Goal: Communication & Community: Share content

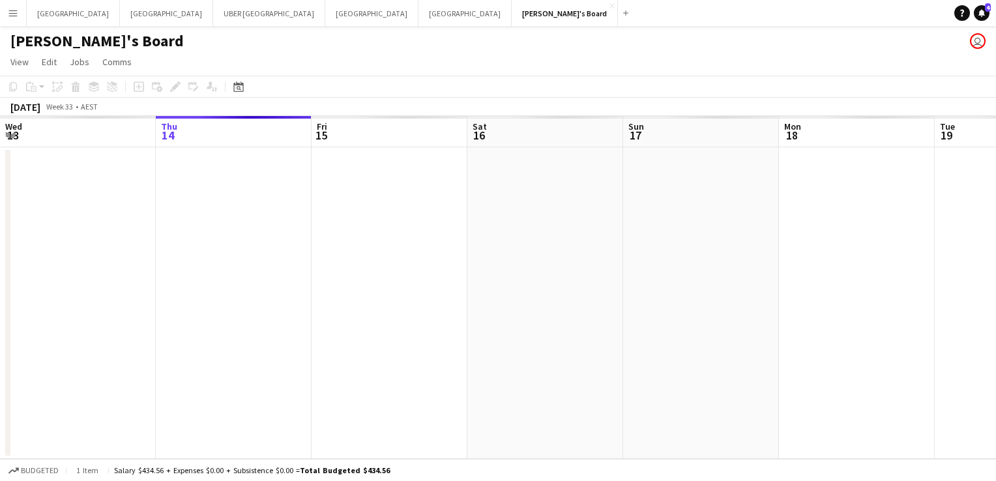
scroll to position [0, 425]
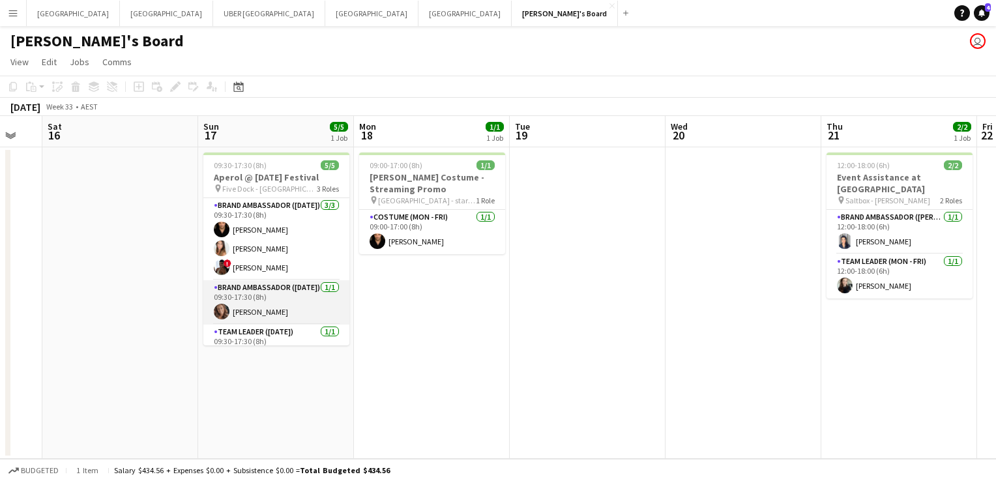
click at [246, 314] on app-card-role "Brand Ambassador ([DATE]) [DATE] 09:30-17:30 (8h) [PERSON_NAME]" at bounding box center [276, 302] width 146 height 44
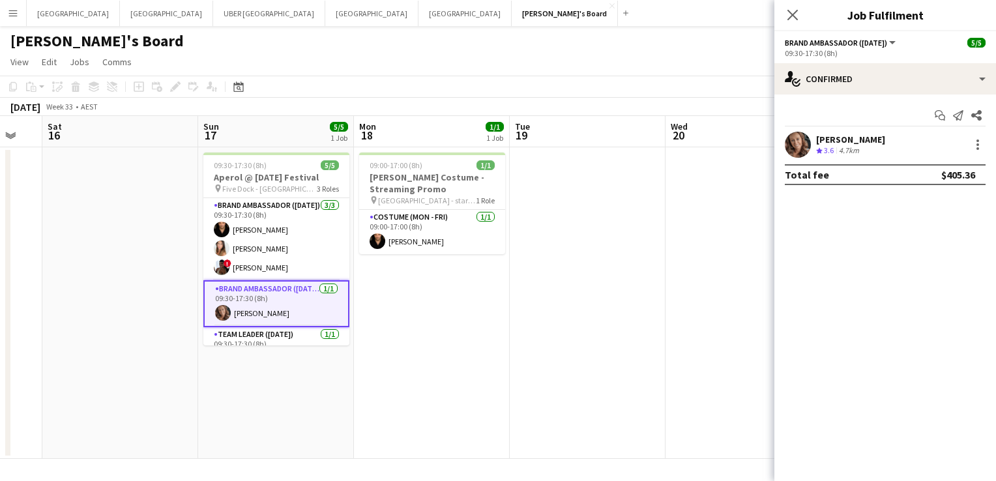
click at [860, 138] on div "[PERSON_NAME]" at bounding box center [850, 140] width 69 height 12
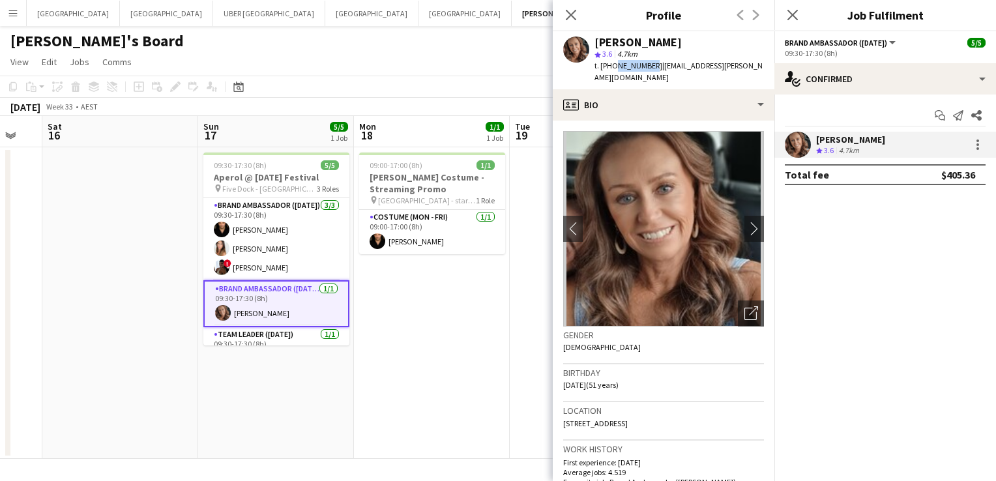
drag, startPoint x: 646, startPoint y: 65, endPoint x: 613, endPoint y: 68, distance: 33.4
click at [613, 68] on span "t. [PHONE_NUMBER]" at bounding box center [628, 66] width 68 height 10
copy span "417656671"
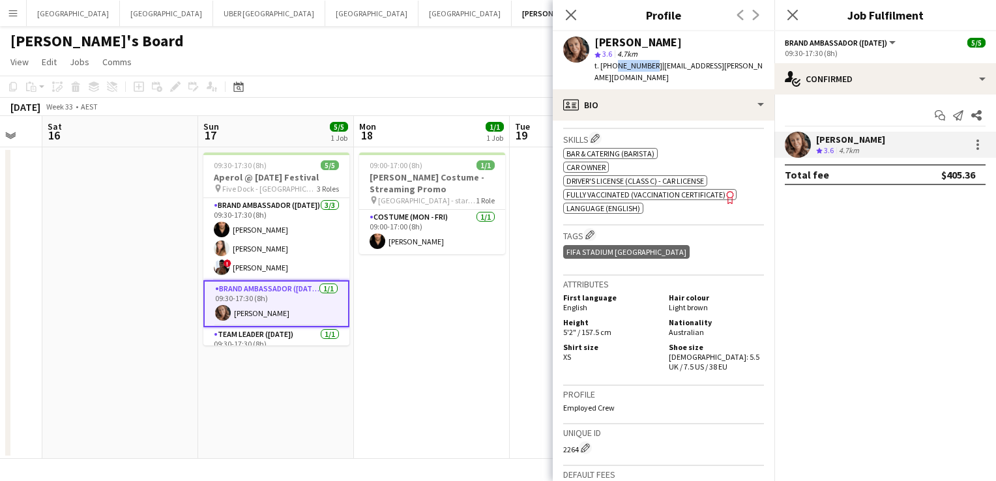
scroll to position [633, 0]
click at [790, 18] on icon at bounding box center [792, 14] width 12 height 12
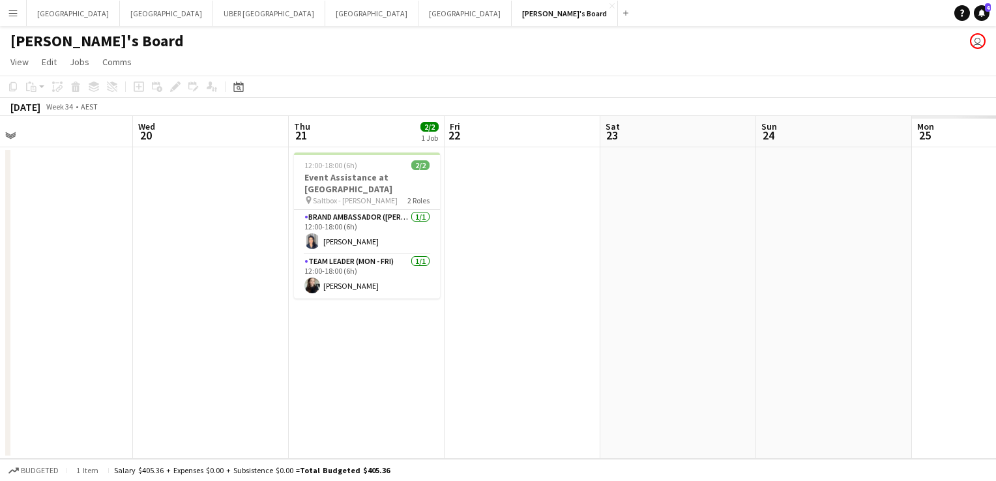
scroll to position [0, 519]
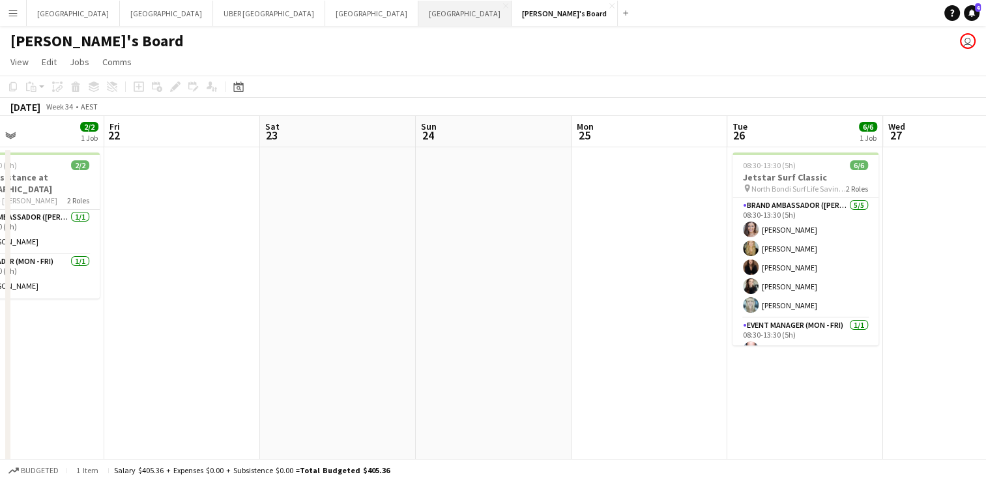
click at [418, 17] on button "Melbourne Close" at bounding box center [464, 13] width 93 height 25
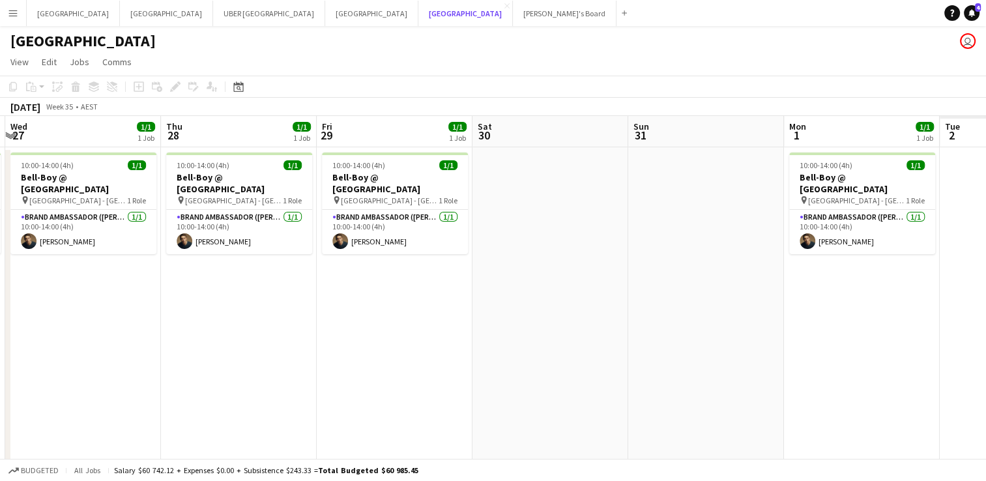
scroll to position [0, 443]
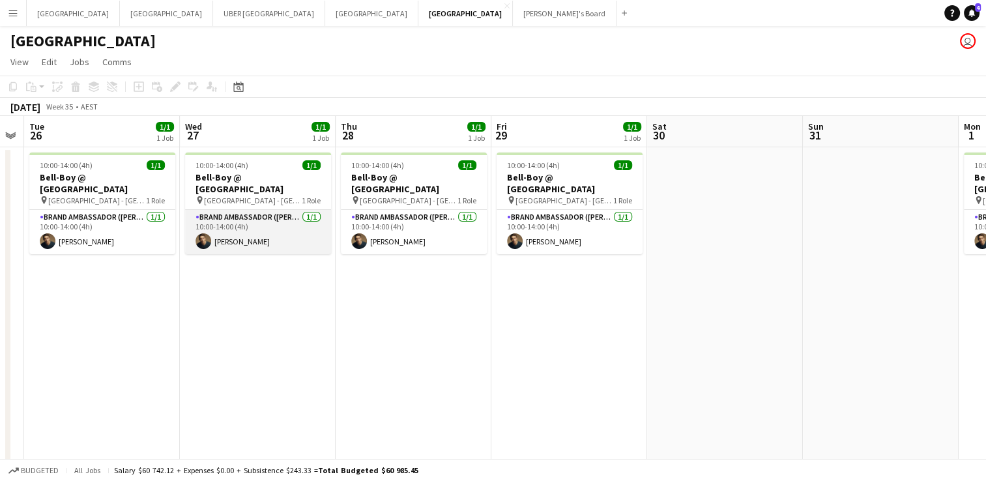
click at [263, 225] on app-card-role "Brand Ambassador (Mon - Fri) 1/1 10:00-14:00 (4h) Cristian Robba-Colley" at bounding box center [258, 232] width 146 height 44
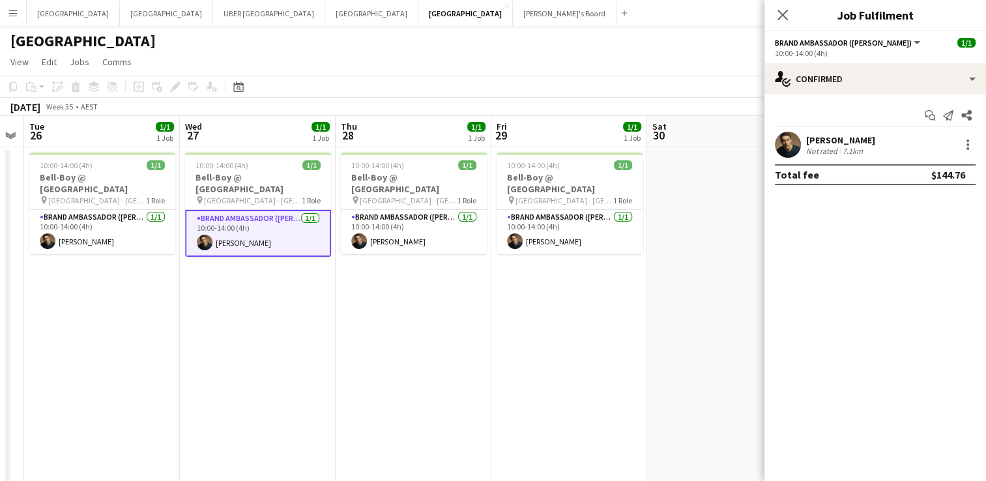
click at [851, 135] on div "Cristian Robba-Colley" at bounding box center [840, 140] width 69 height 12
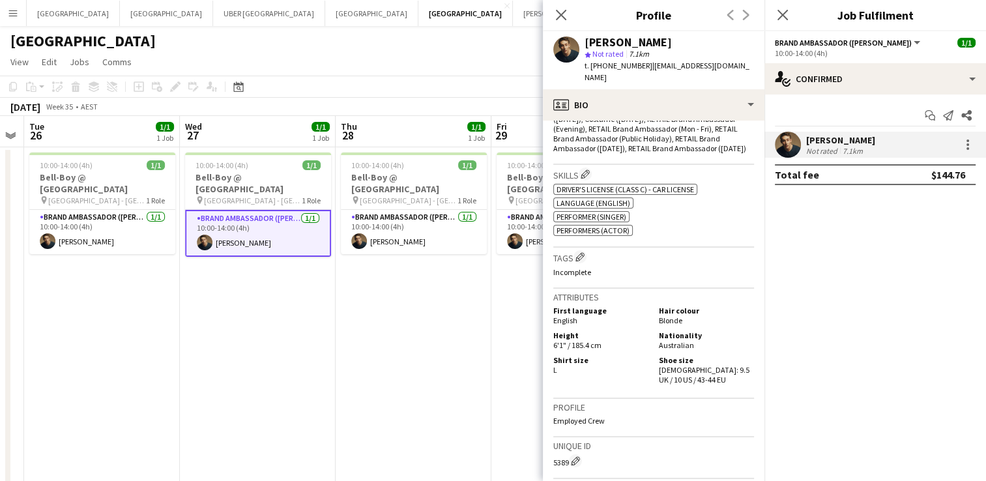
scroll to position [490, 0]
click at [781, 18] on icon "Close pop-in" at bounding box center [782, 14] width 12 height 12
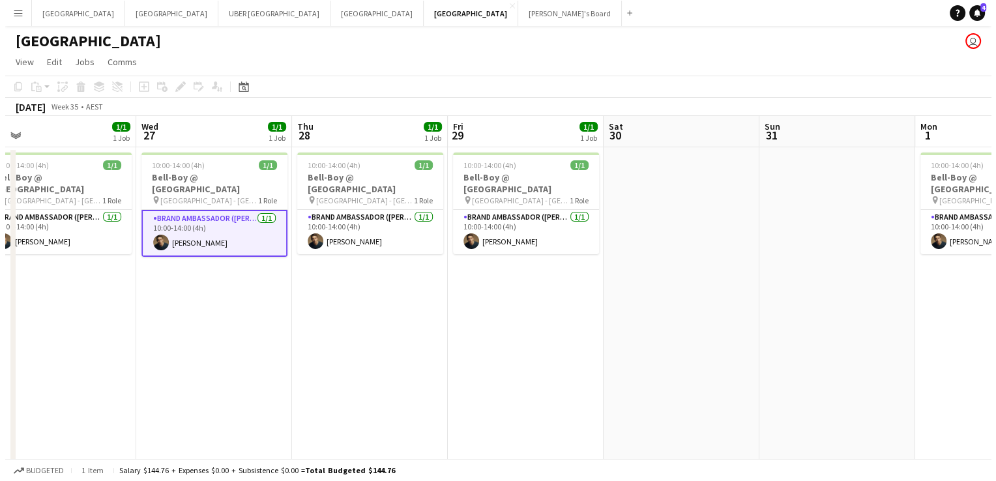
scroll to position [0, 338]
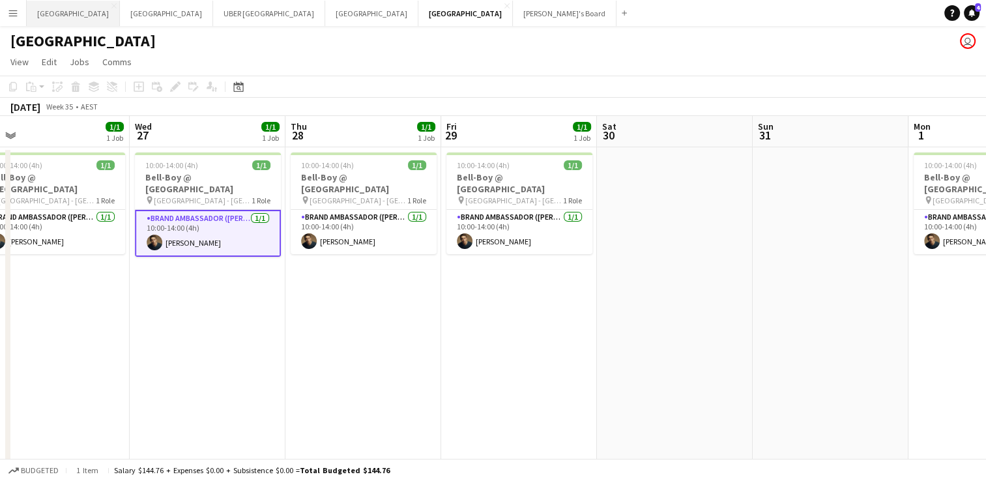
click at [36, 10] on button "Sydney Close" at bounding box center [73, 13] width 93 height 25
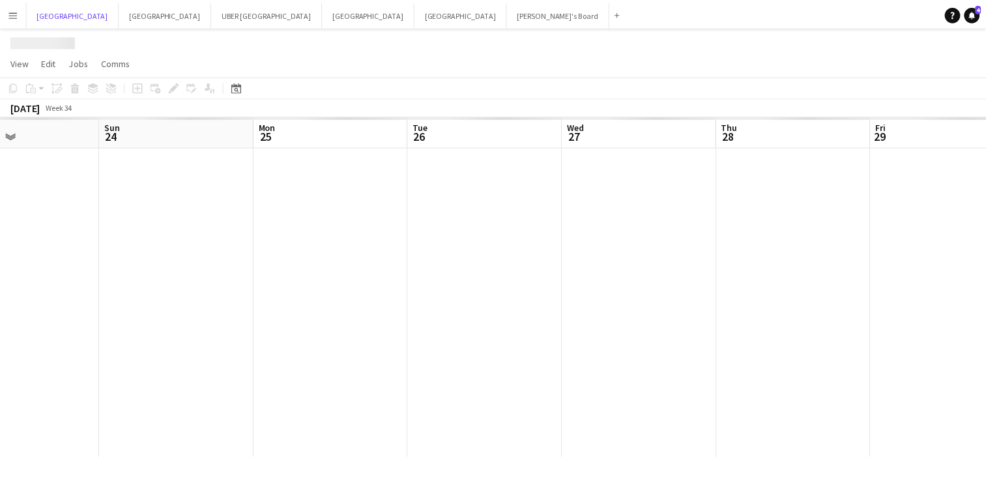
scroll to position [0, 554]
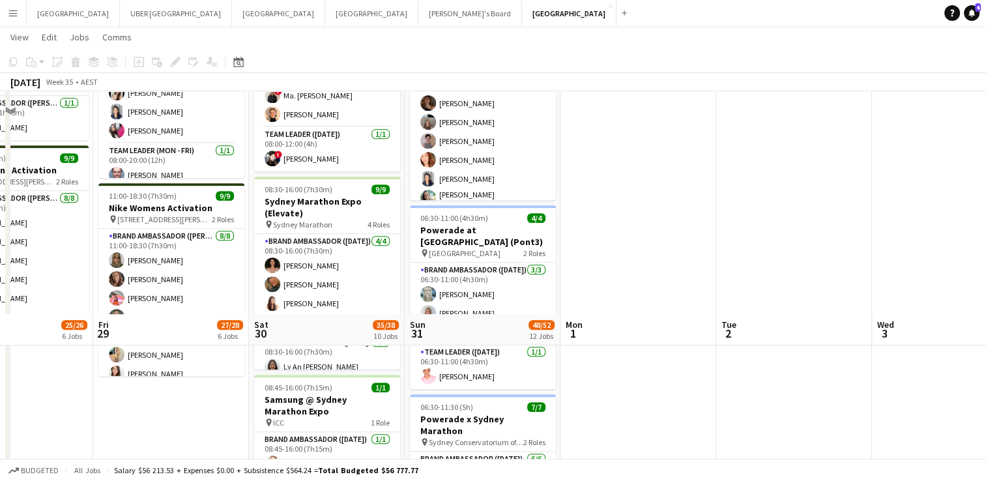
scroll to position [598, 0]
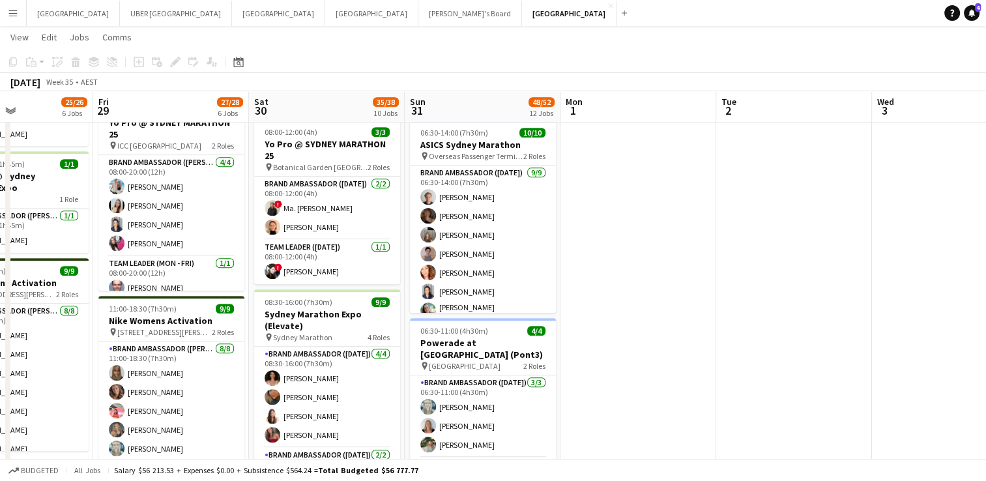
click at [8, 13] on app-icon "Menu" at bounding box center [13, 13] width 10 height 10
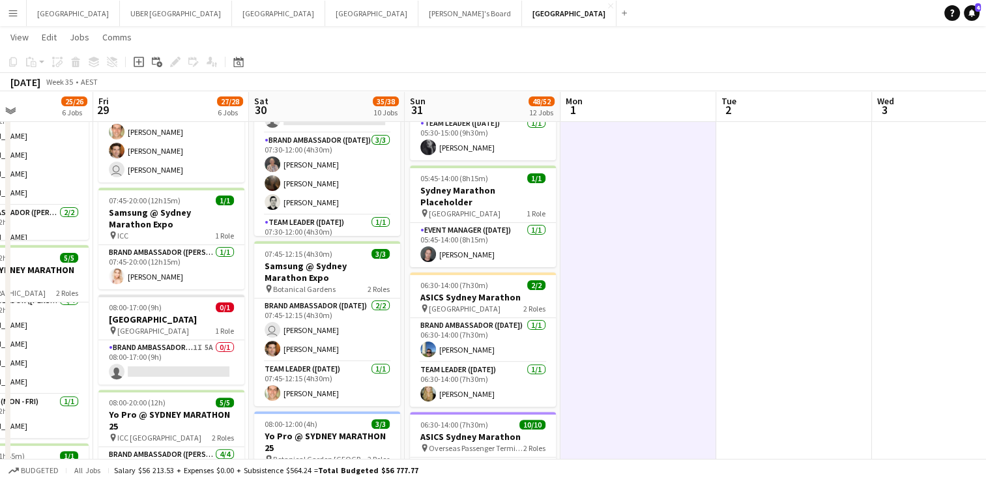
scroll to position [38, 0]
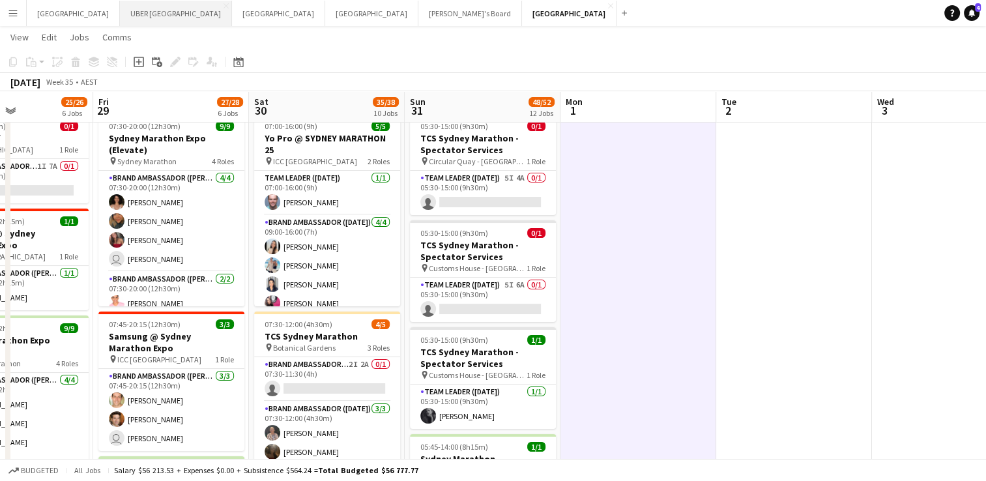
click at [120, 16] on button "UBER [GEOGRAPHIC_DATA] Close" at bounding box center [176, 13] width 112 height 25
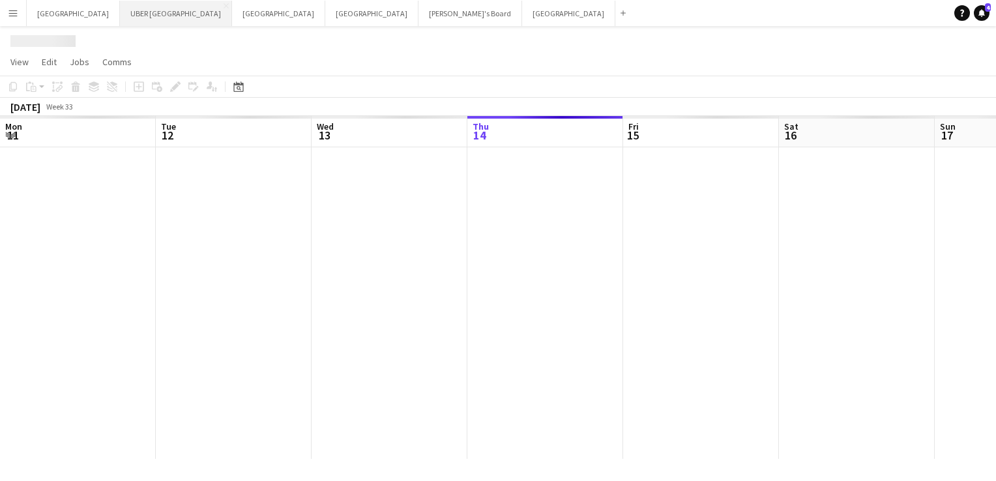
scroll to position [0, 312]
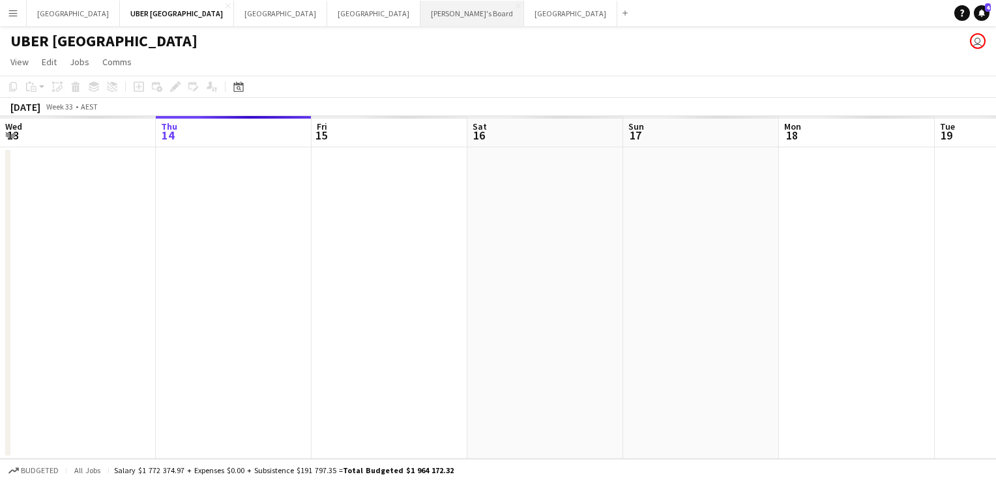
click at [420, 11] on button "Tennille's Board Close" at bounding box center [472, 13] width 104 height 25
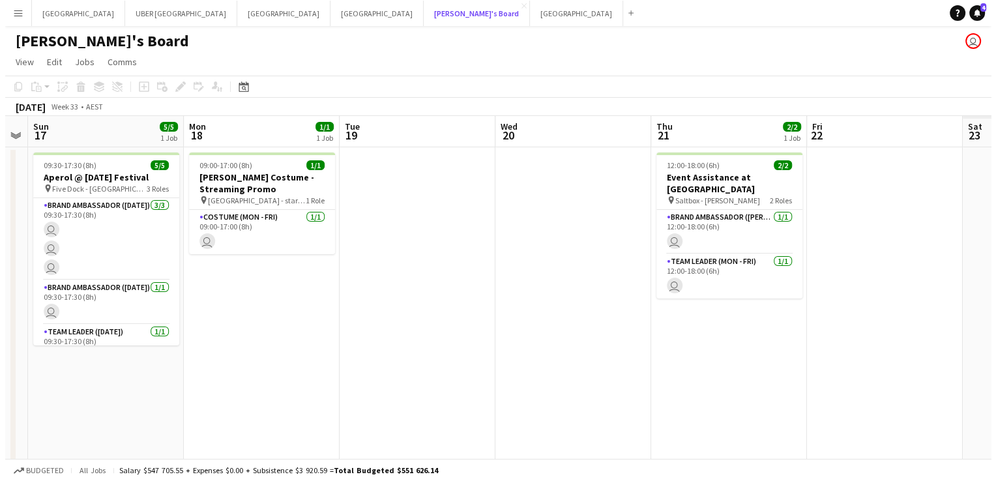
scroll to position [0, 352]
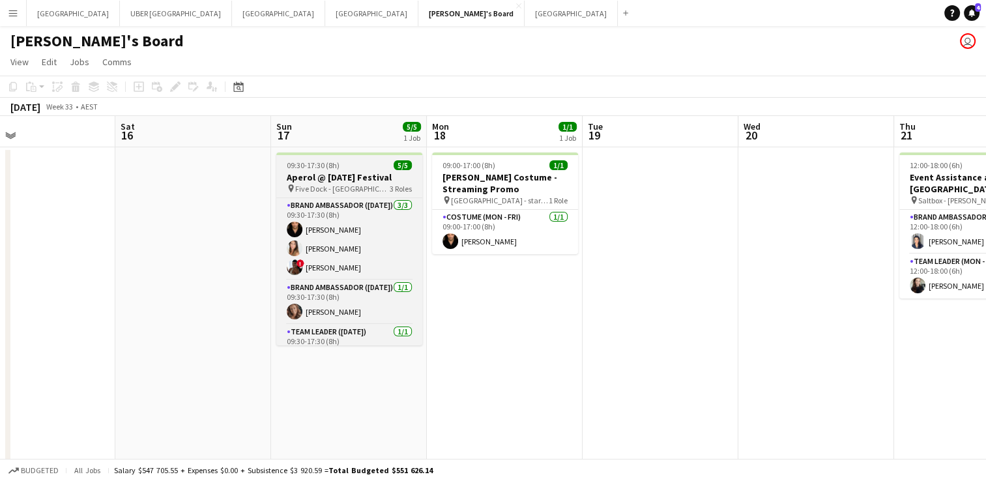
click at [357, 164] on div "09:30-17:30 (8h) 5/5" at bounding box center [349, 165] width 146 height 10
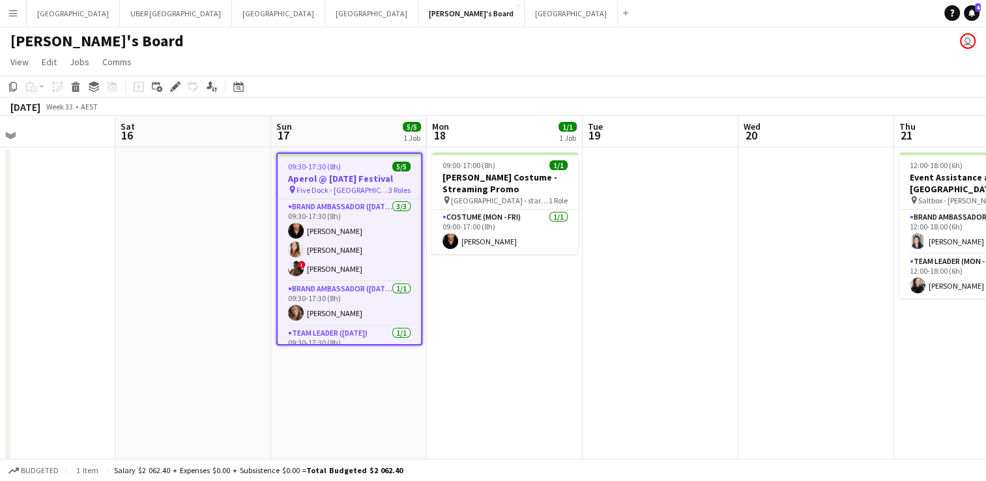
click at [358, 197] on app-job-card "09:30-17:30 (8h) 5/5 Aperol @ [DATE] Festival pin Five Dock - Sydney 3 Roles Br…" at bounding box center [349, 248] width 146 height 193
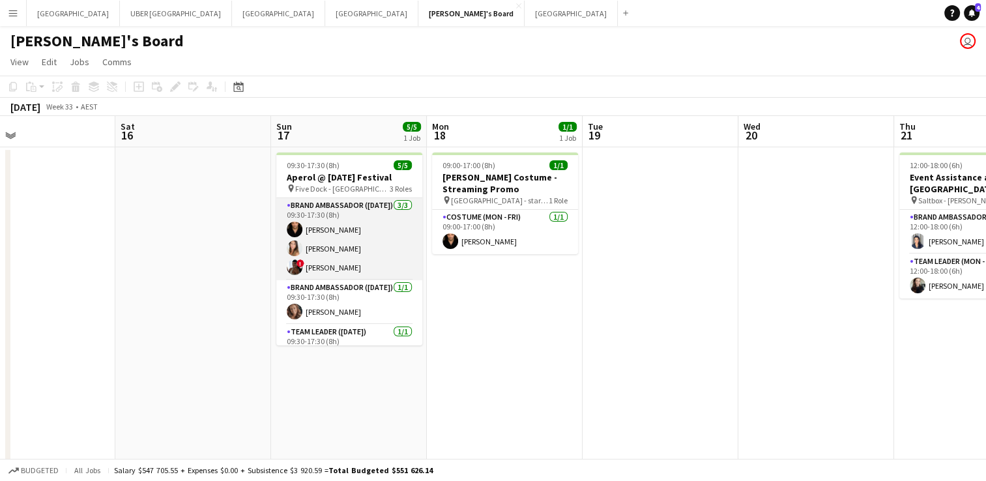
click at [351, 216] on app-card-role "Brand Ambassador ([DATE]) [DATE] 09:30-17:30 (8h) [PERSON_NAME] [PERSON_NAME] !…" at bounding box center [349, 239] width 146 height 82
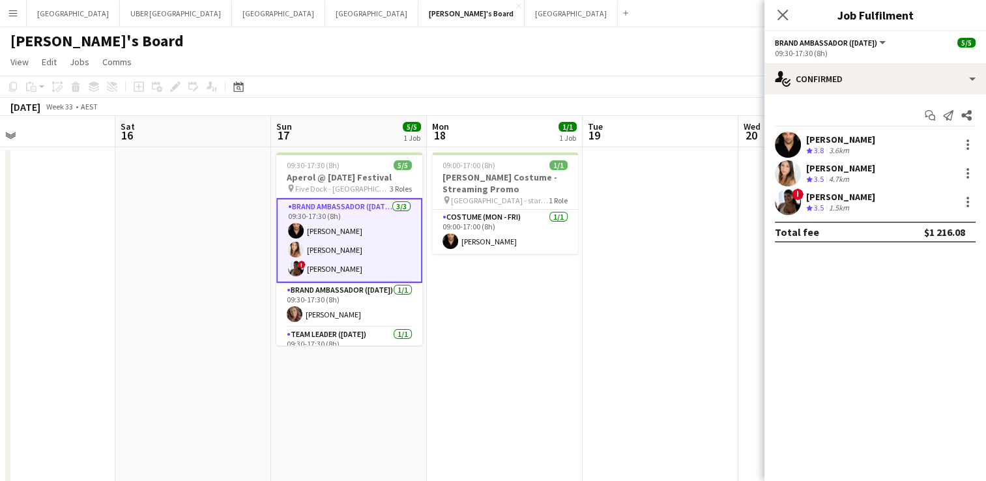
click at [358, 194] on app-job-card "09:30-17:30 (8h) 5/5 Aperol @ [DATE] Festival pin Five Dock - Sydney 3 Roles Br…" at bounding box center [349, 248] width 146 height 193
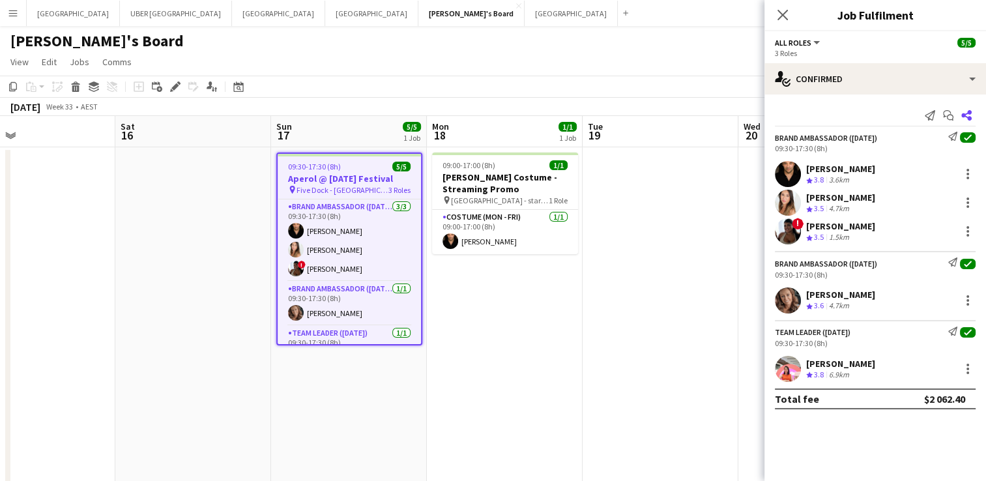
click at [967, 118] on icon at bounding box center [966, 115] width 10 height 10
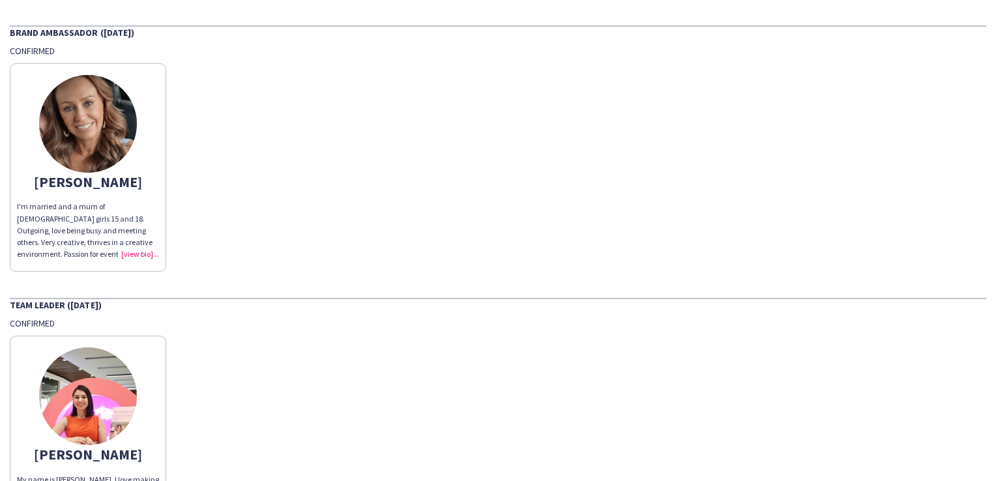
scroll to position [347, 0]
click at [124, 252] on div "I'm married and a mum of [DEMOGRAPHIC_DATA] girls 15 and 18. Outgoing, love bei…" at bounding box center [88, 231] width 142 height 59
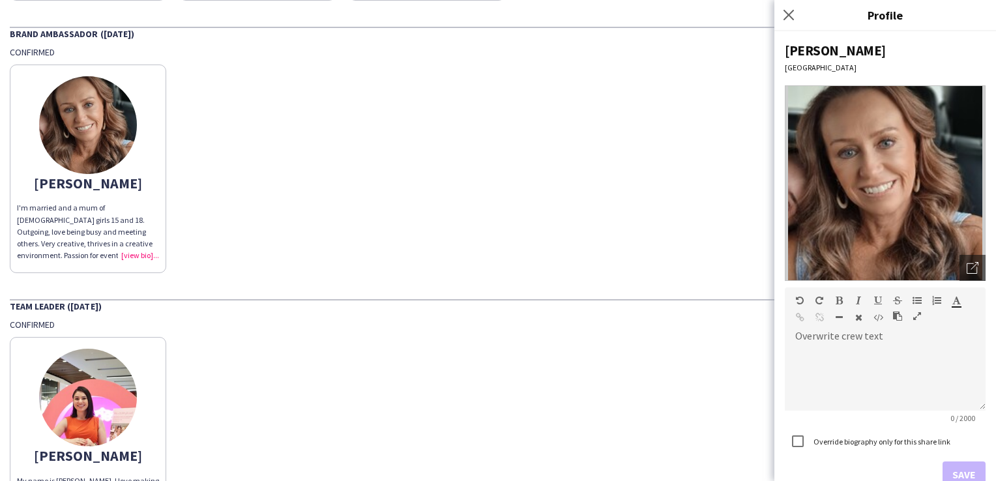
scroll to position [68, 0]
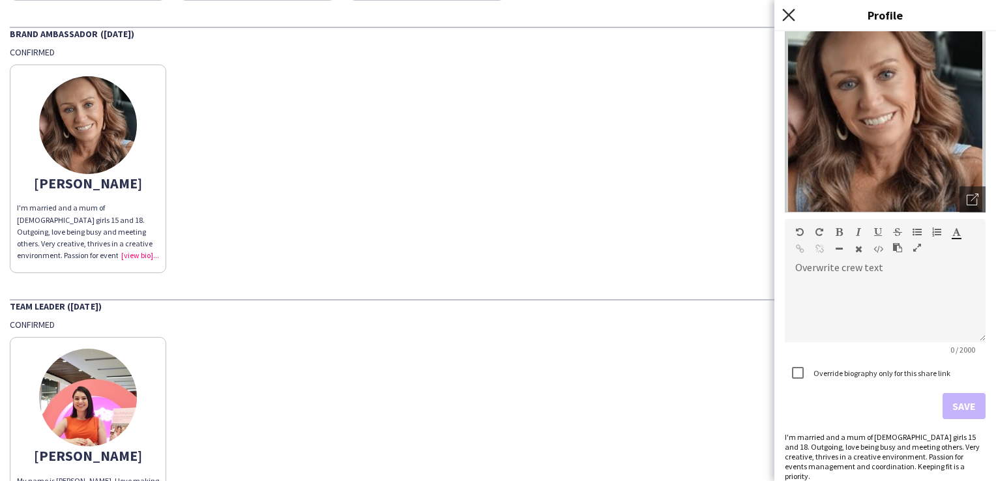
click at [792, 20] on icon at bounding box center [788, 14] width 12 height 12
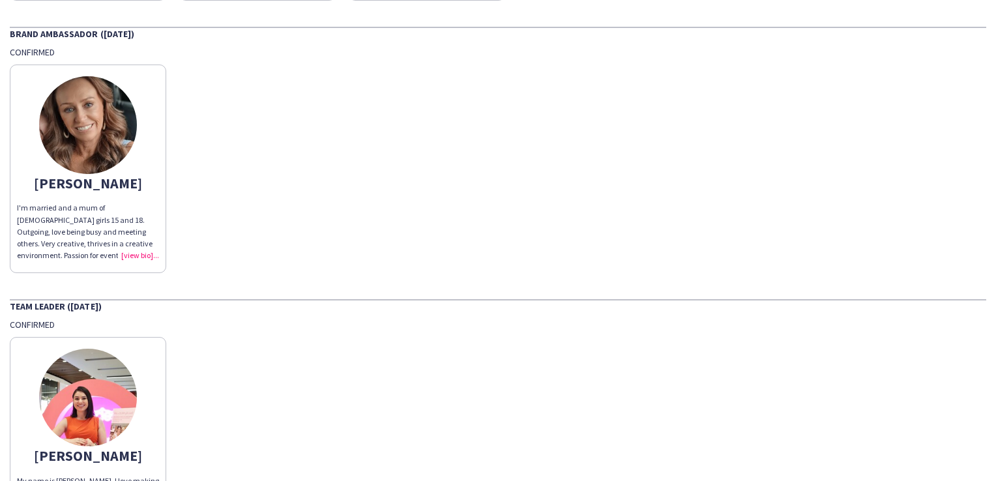
scroll to position [0, 0]
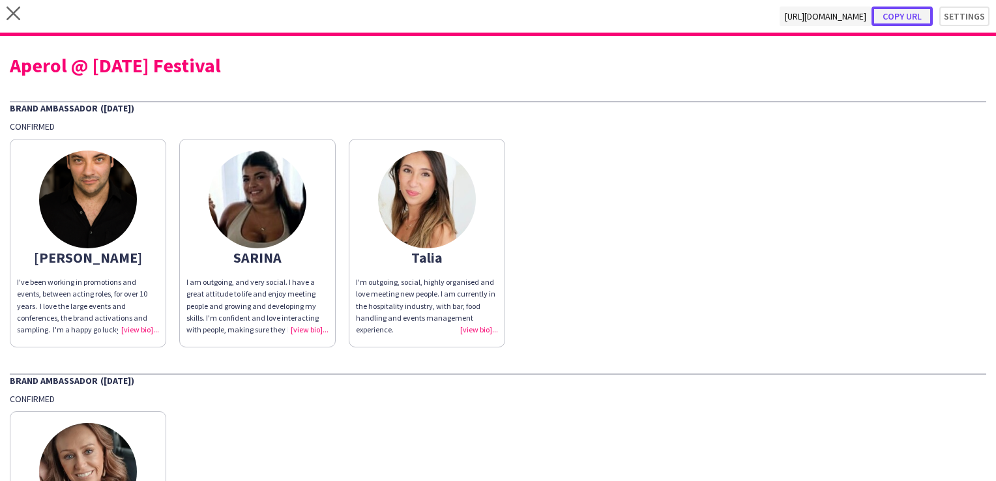
click at [905, 14] on button "Copy url" at bounding box center [901, 17] width 61 height 20
click at [905, 16] on button "Copy url" at bounding box center [901, 17] width 61 height 20
click at [8, 3] on div "close [URL][DOMAIN_NAME] Copy url Settings" at bounding box center [498, 18] width 996 height 36
click at [17, 12] on icon "close" at bounding box center [14, 14] width 14 height 14
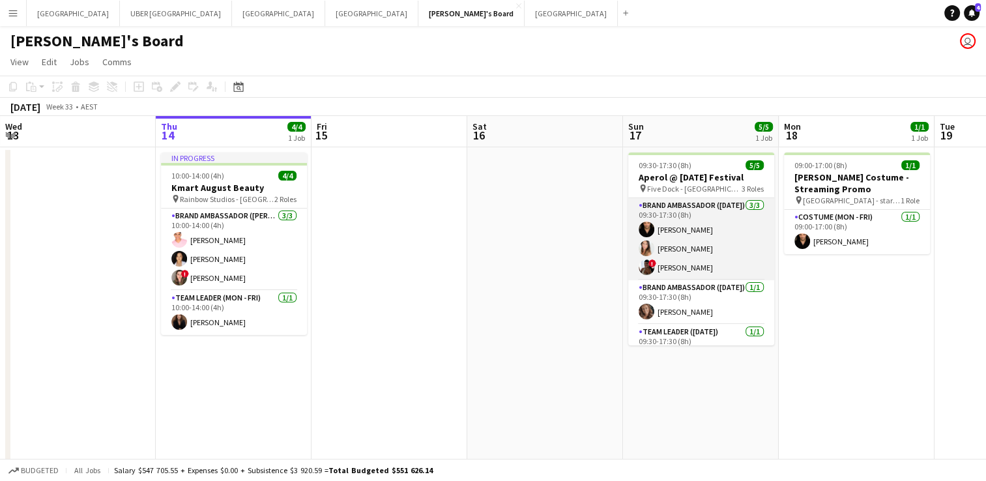
scroll to position [0, 601]
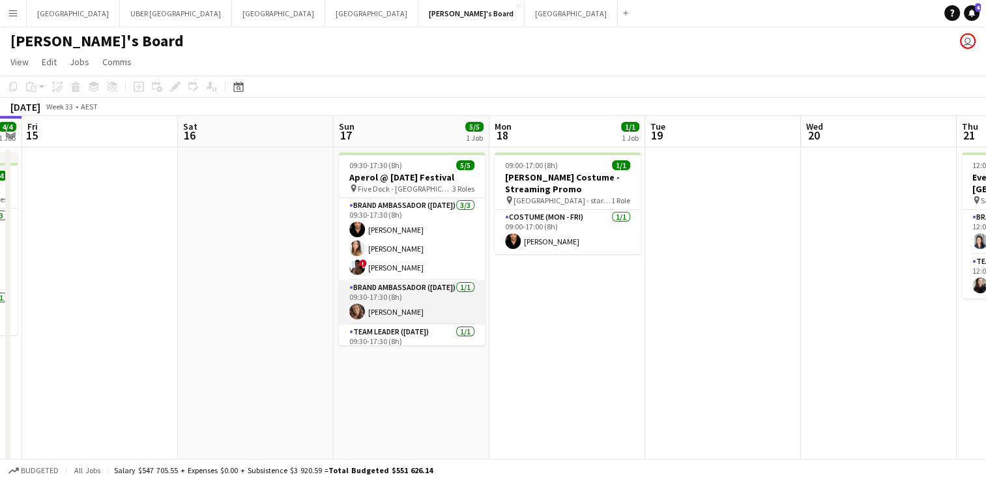
click at [385, 312] on app-card-role "Brand Ambassador ([DATE]) [DATE] 09:30-17:30 (8h) [PERSON_NAME]" at bounding box center [412, 302] width 146 height 44
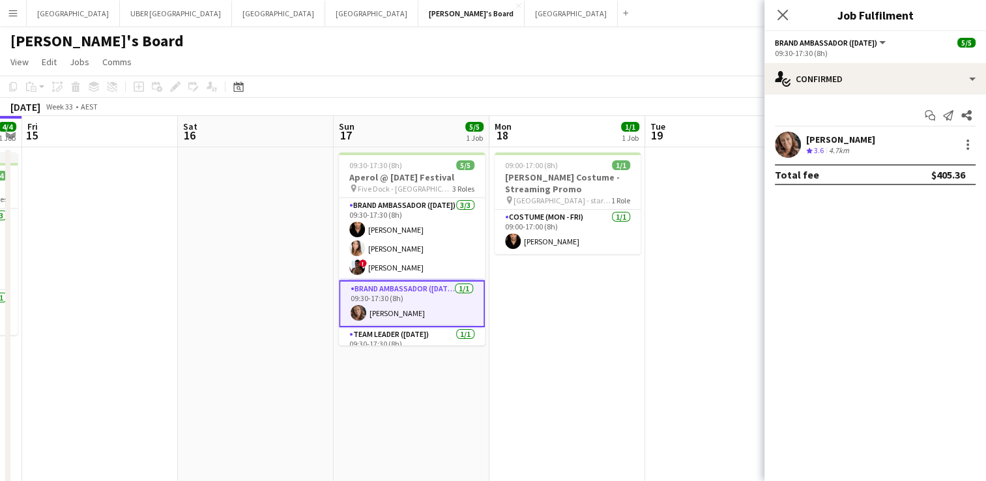
click at [850, 141] on div "[PERSON_NAME]" at bounding box center [840, 140] width 69 height 12
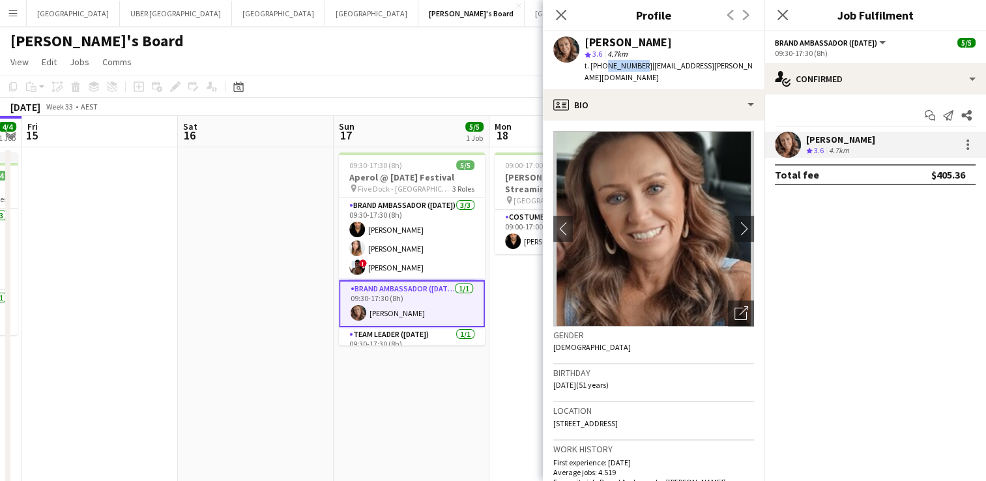
drag, startPoint x: 636, startPoint y: 65, endPoint x: 602, endPoint y: 64, distance: 33.9
click at [602, 64] on span "t. [PHONE_NUMBER]" at bounding box center [619, 66] width 68 height 10
copy span "417656671"
click at [781, 18] on icon "Close pop-in" at bounding box center [782, 14] width 12 height 12
